Goal: Complete application form: Complete application form

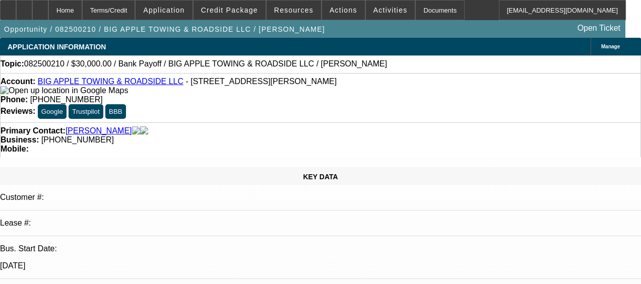
select select "0"
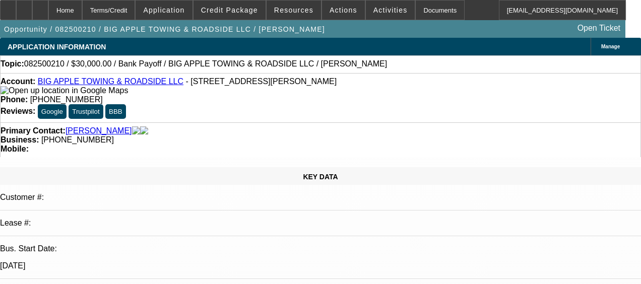
select select "0"
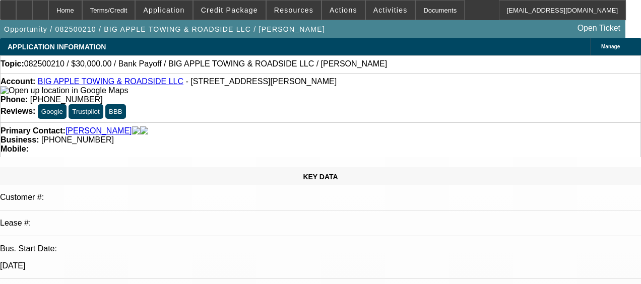
select select "0"
select select "1"
select select "2"
select select "6"
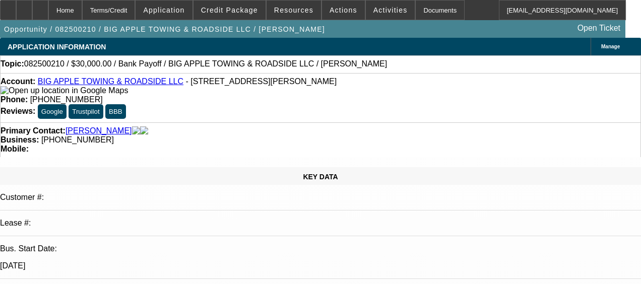
select select "1"
select select "2"
select select "6"
select select "1"
select select "2"
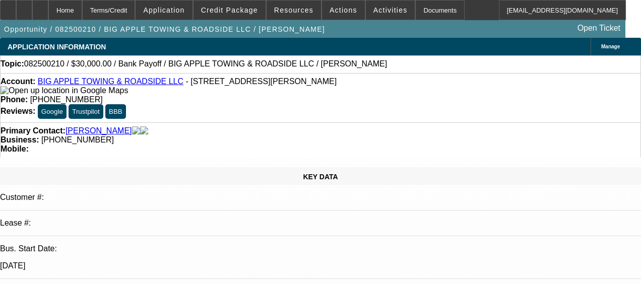
select select "6"
select select "1"
select select "2"
select select "6"
select select "0"
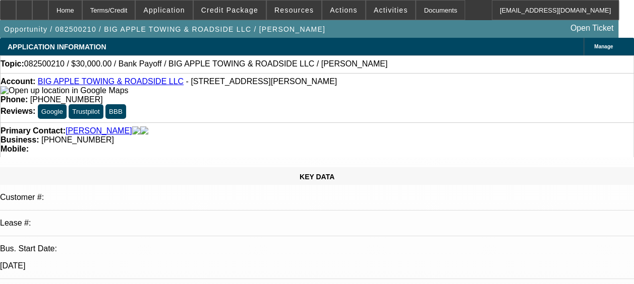
select select "0"
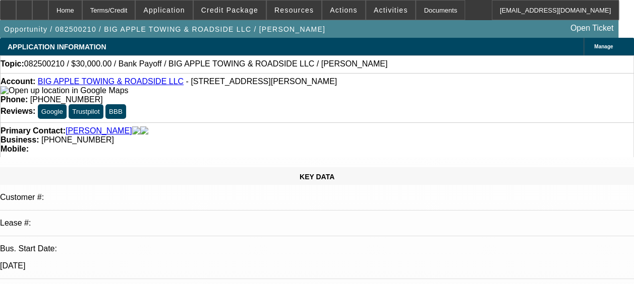
select select "0"
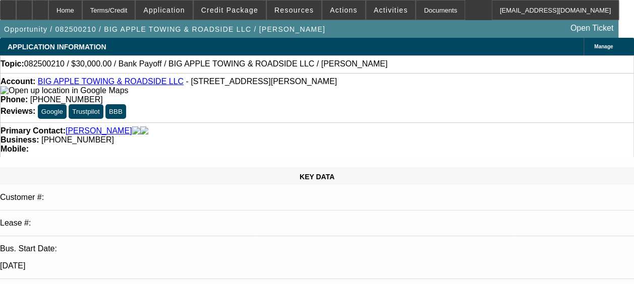
select select "0"
select select "1"
select select "2"
select select "6"
select select "1"
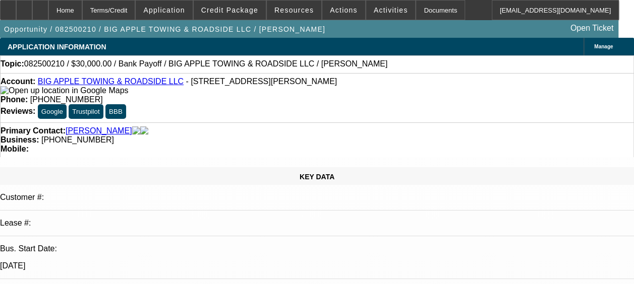
select select "2"
select select "6"
select select "1"
select select "2"
select select "6"
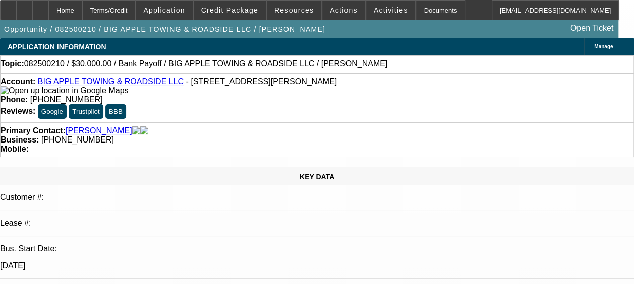
select select "1"
select select "2"
select select "6"
